Goal: Transaction & Acquisition: Purchase product/service

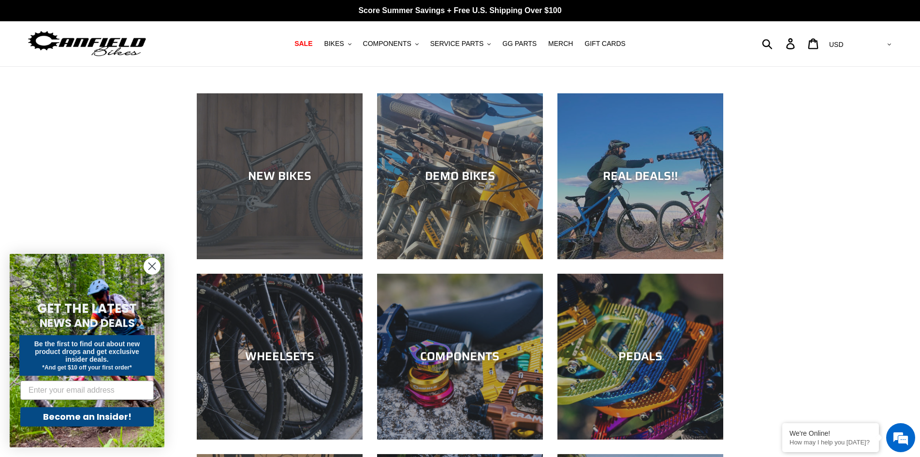
click at [319, 259] on div "NEW BIKES" at bounding box center [280, 259] width 166 height 0
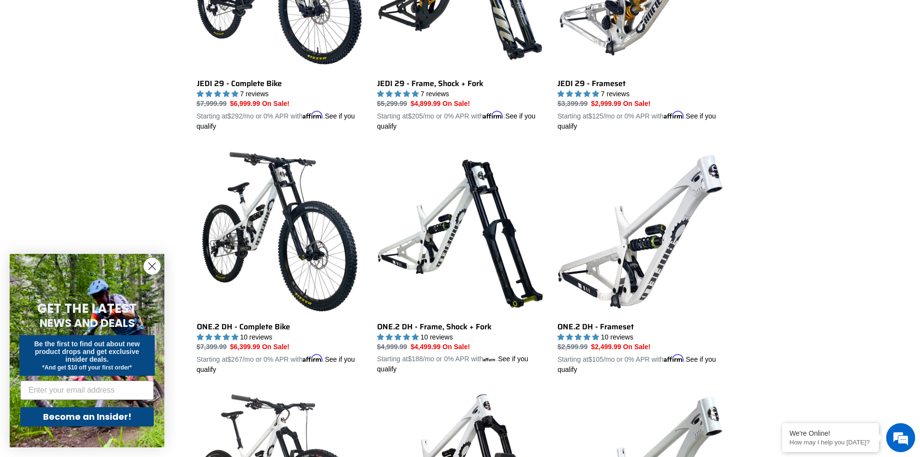
scroll to position [435, 0]
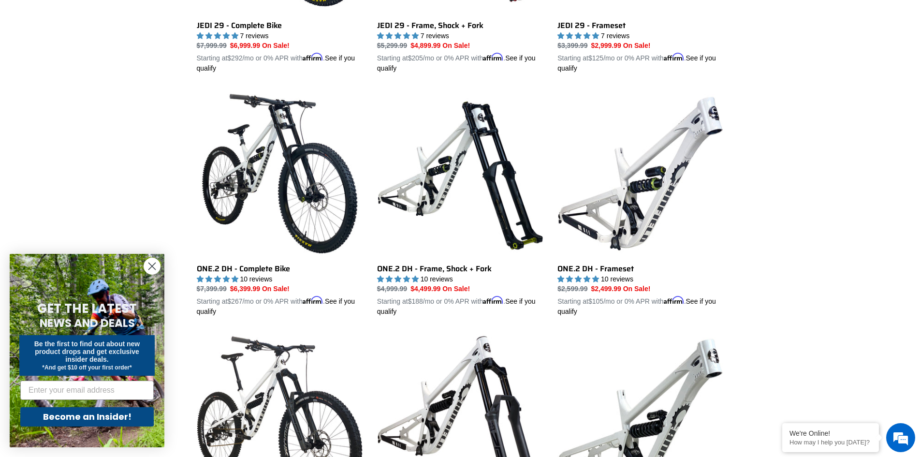
click at [154, 260] on circle "Close dialog" at bounding box center [152, 266] width 16 height 16
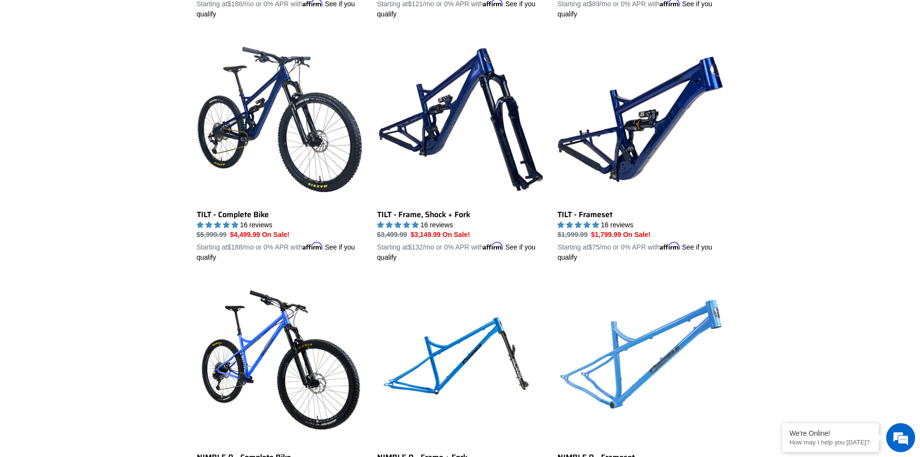
scroll to position [1208, 0]
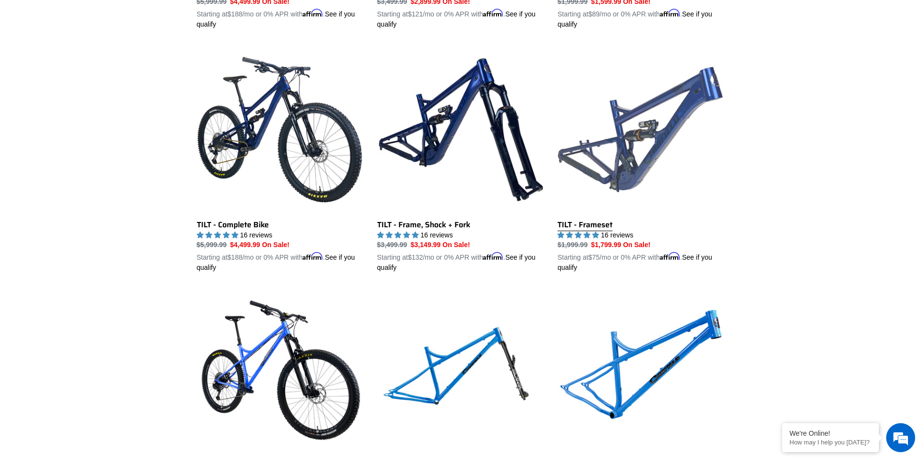
click at [655, 116] on link "TILT - Frameset" at bounding box center [640, 159] width 166 height 226
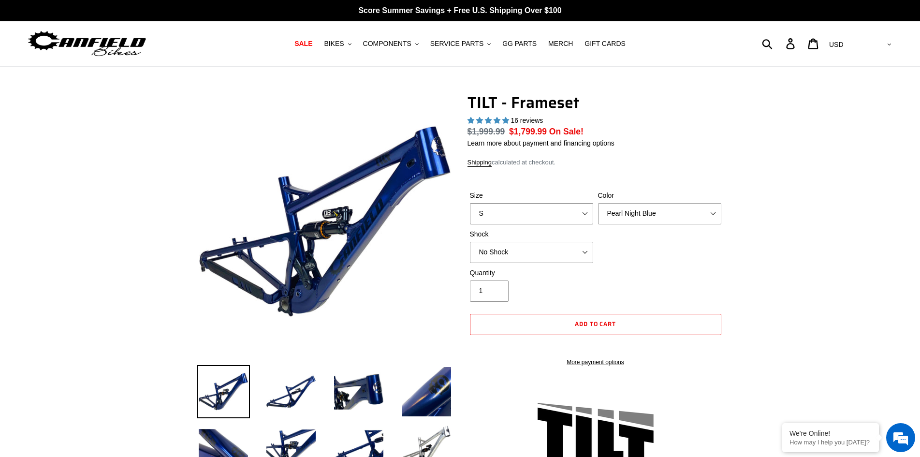
click at [555, 210] on select "S M L XL" at bounding box center [531, 213] width 123 height 21
select select "highest-rating"
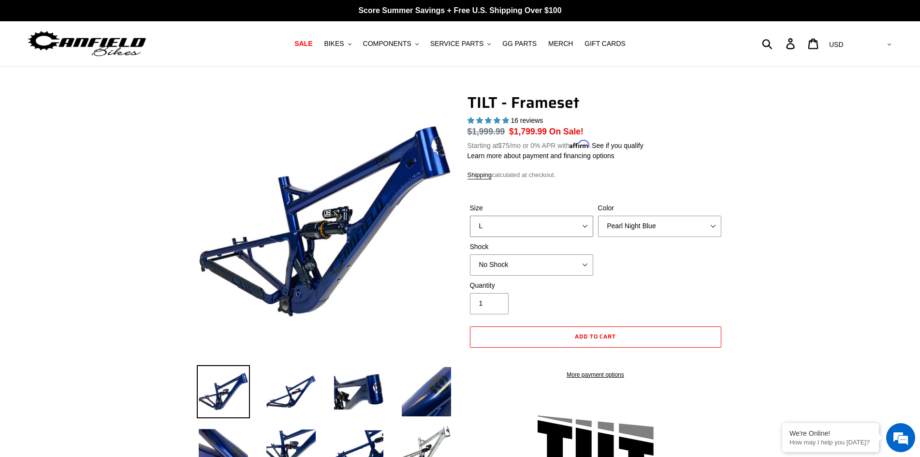
click at [470, 216] on select "S M L XL" at bounding box center [531, 226] width 123 height 21
click at [549, 232] on select "S M L XL" at bounding box center [531, 226] width 123 height 21
select select "XL"
click at [470, 216] on select "S M L XL" at bounding box center [531, 226] width 123 height 21
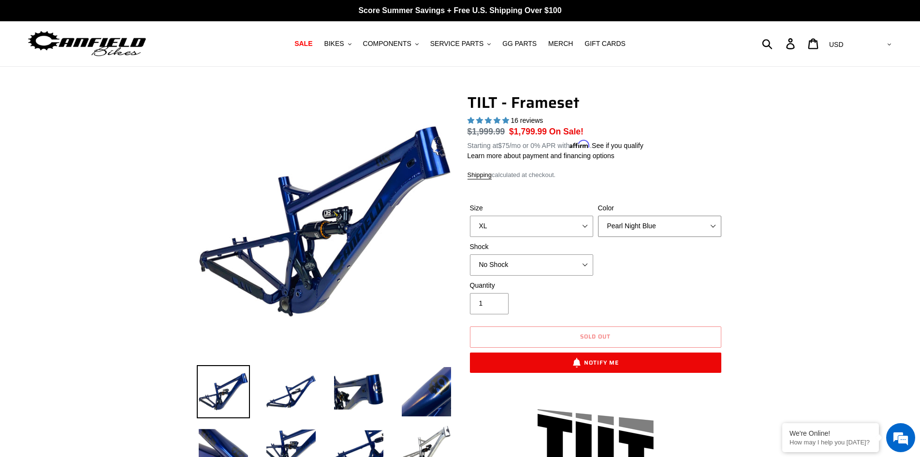
click at [652, 228] on select "Pearl Night Blue Stealth Silver" at bounding box center [659, 226] width 123 height 21
select select "Stealth Silver"
click at [598, 216] on select "Pearl Night Blue Stealth Silver" at bounding box center [659, 226] width 123 height 21
click at [555, 259] on select "No Shock Cane Creek DB Kitsuma Air RockShox Deluxe Ultimate Fox FLOAT X EXT Sto…" at bounding box center [531, 264] width 123 height 21
click at [651, 235] on select "Pearl Night Blue Stealth Silver" at bounding box center [659, 226] width 123 height 21
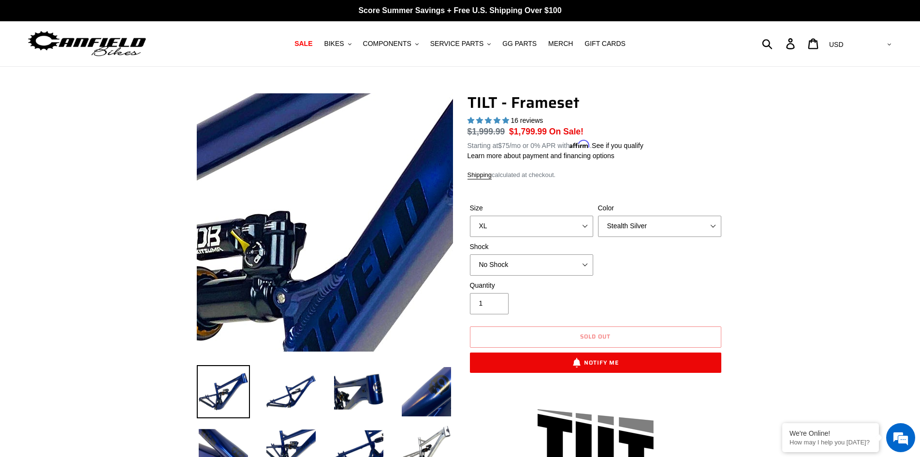
click at [369, 205] on img at bounding box center [198, 271] width 990 height 990
